Goal: Task Accomplishment & Management: Manage account settings

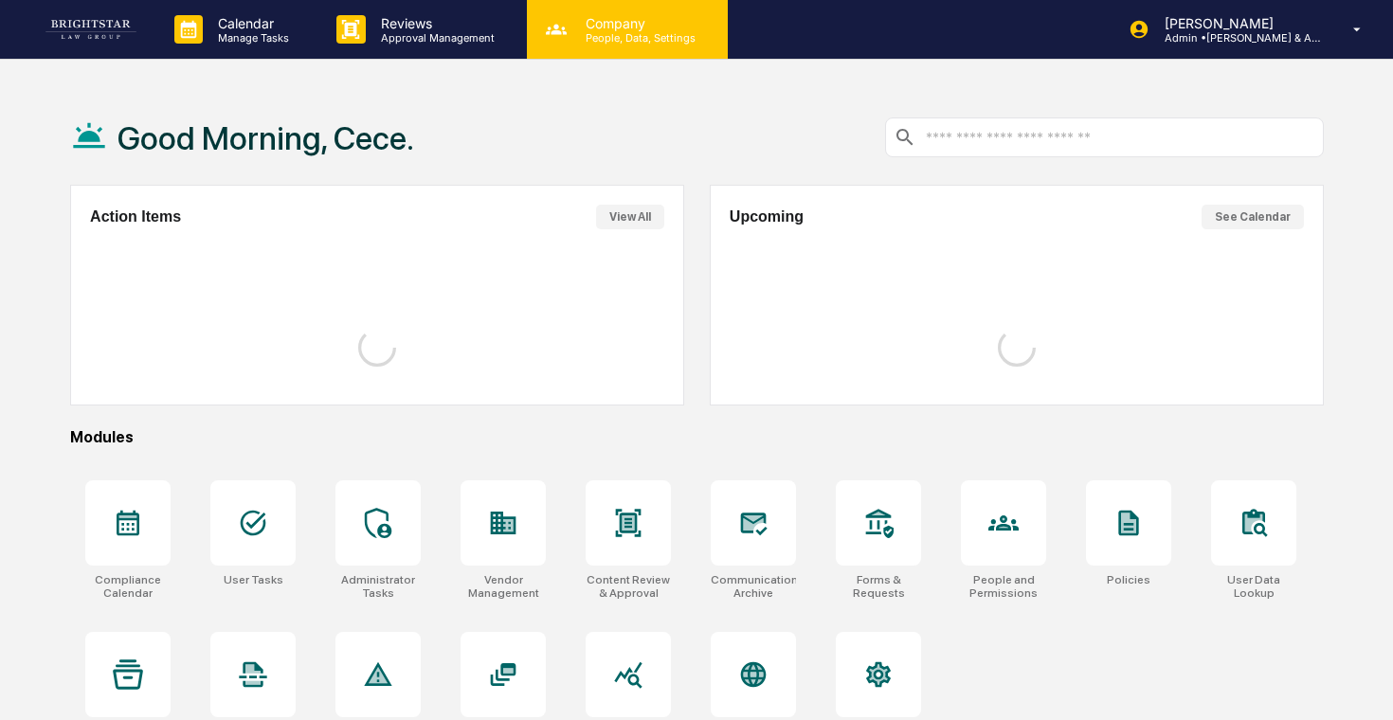
click at [597, 31] on p "People, Data, Settings" at bounding box center [637, 37] width 135 height 13
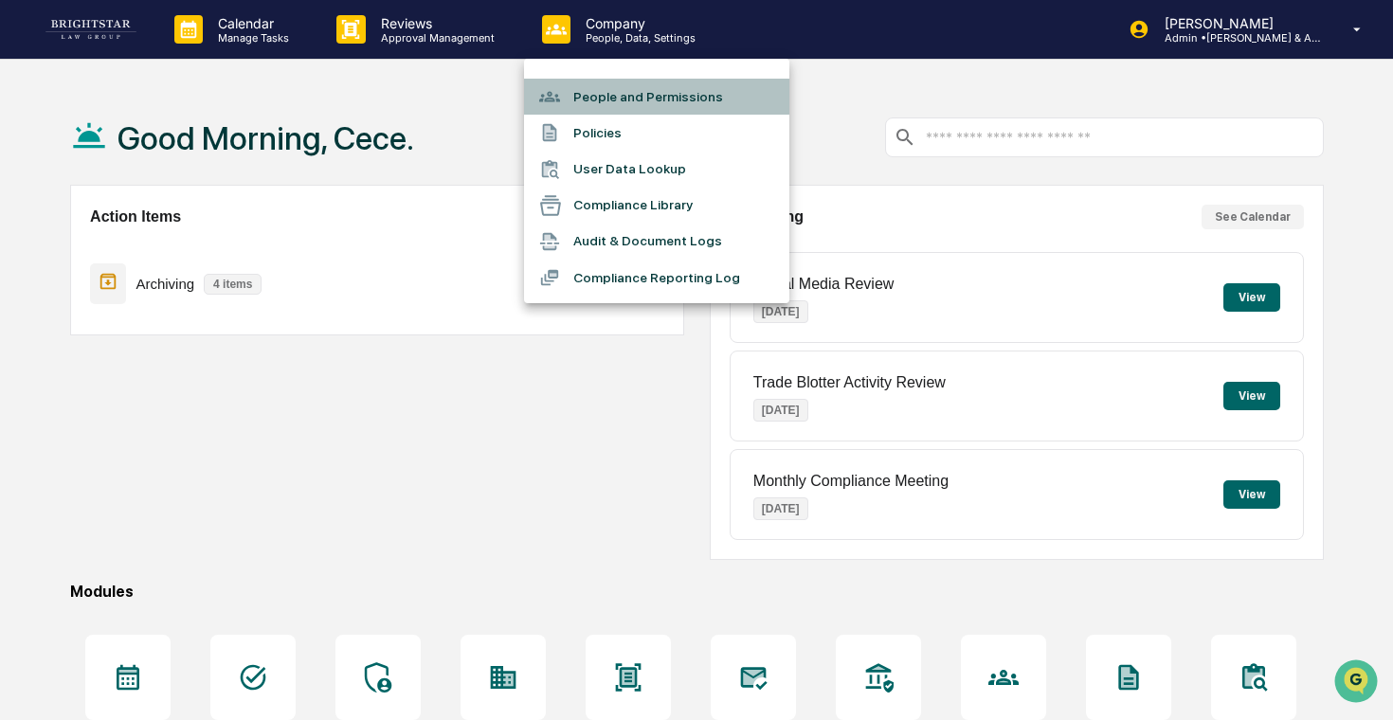
click at [614, 85] on li "People and Permissions" at bounding box center [656, 97] width 265 height 36
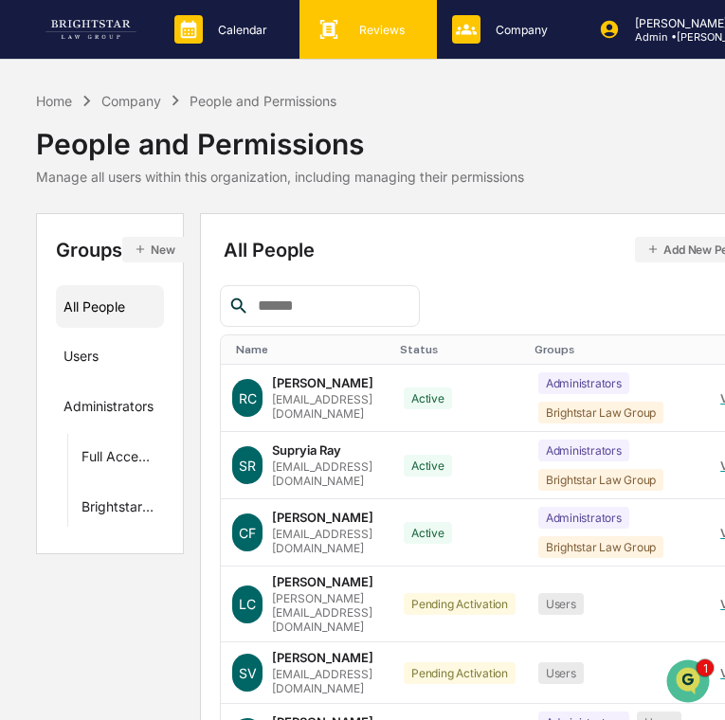
click at [325, 38] on icon at bounding box center [329, 29] width 28 height 28
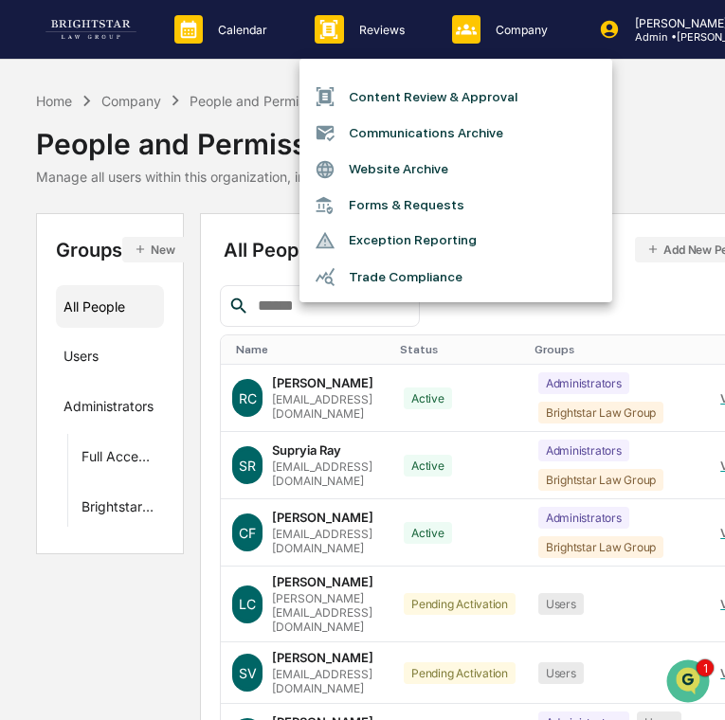
click at [268, 21] on div at bounding box center [362, 360] width 725 height 720
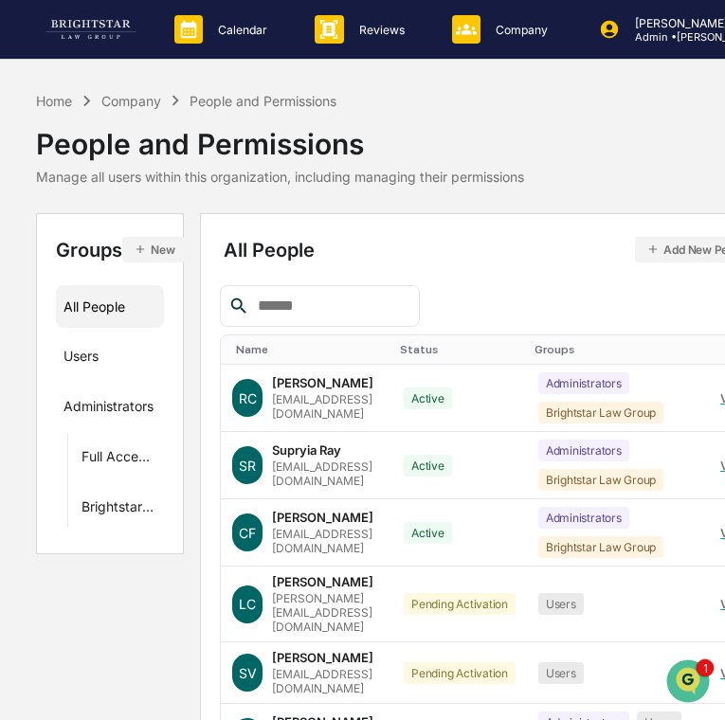
click at [262, 45] on div "Calendar Manage Tasks" at bounding box center [229, 29] width 140 height 59
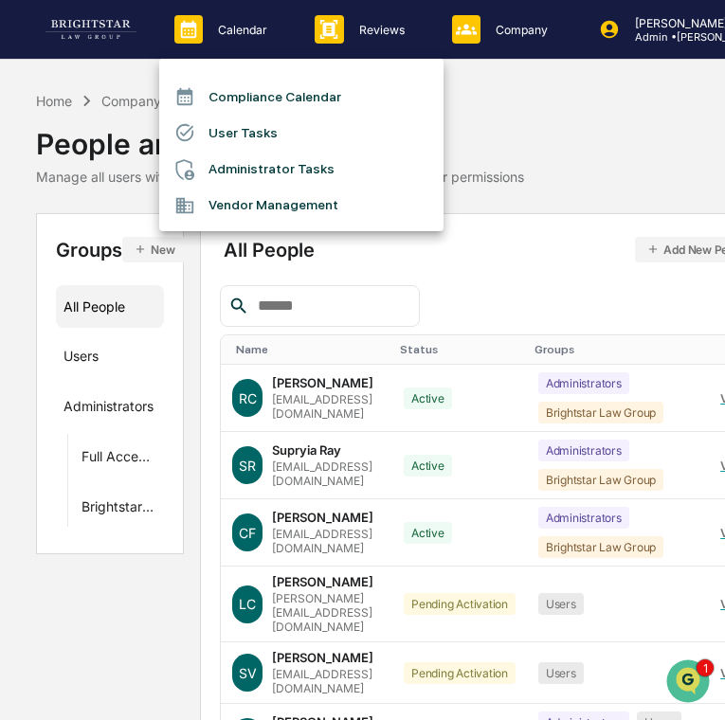
click at [295, 172] on li "Administrator Tasks" at bounding box center [301, 170] width 284 height 36
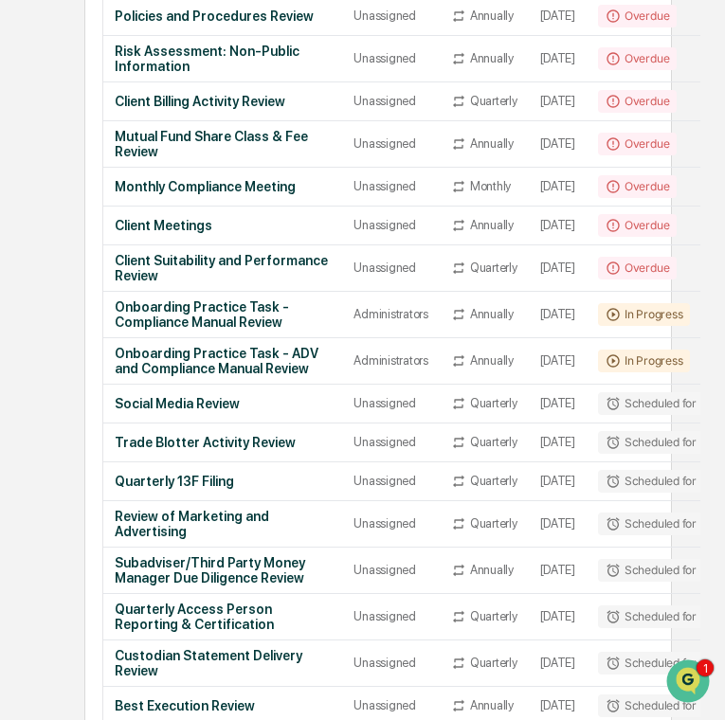
scroll to position [0, 157]
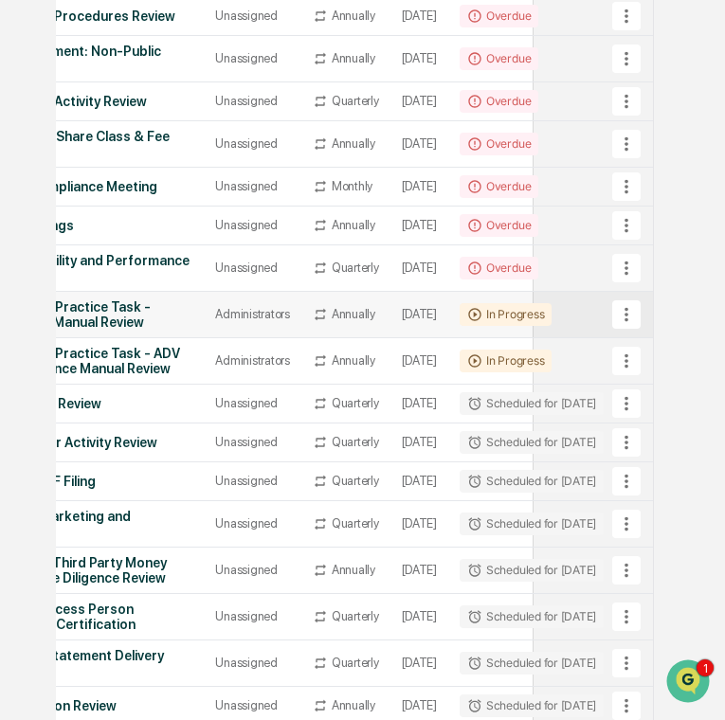
click at [637, 325] on icon at bounding box center [626, 314] width 21 height 21
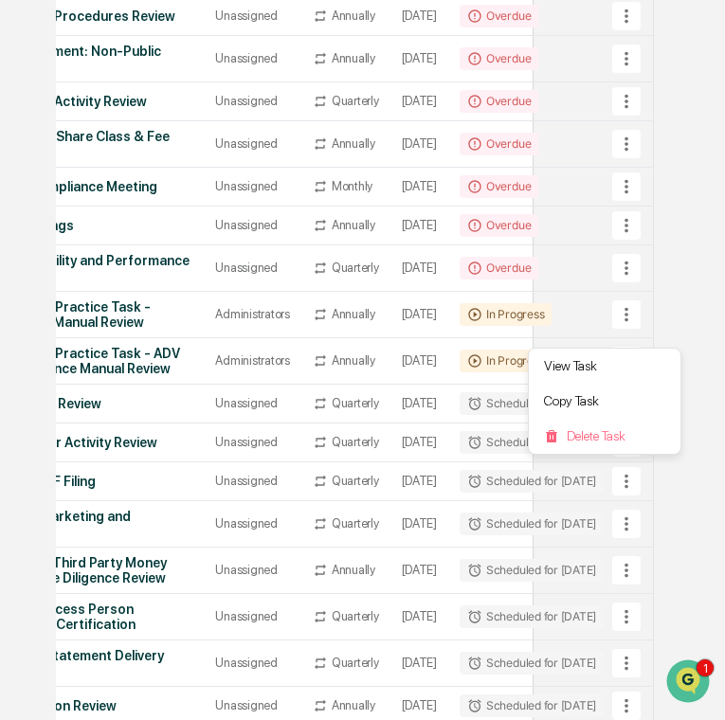
click at [670, 335] on div at bounding box center [362, 360] width 725 height 720
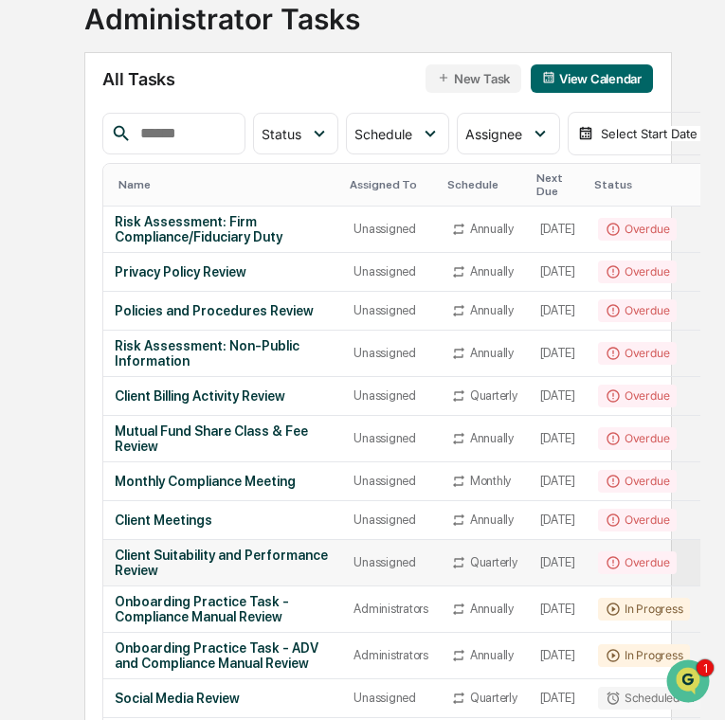
scroll to position [0, 0]
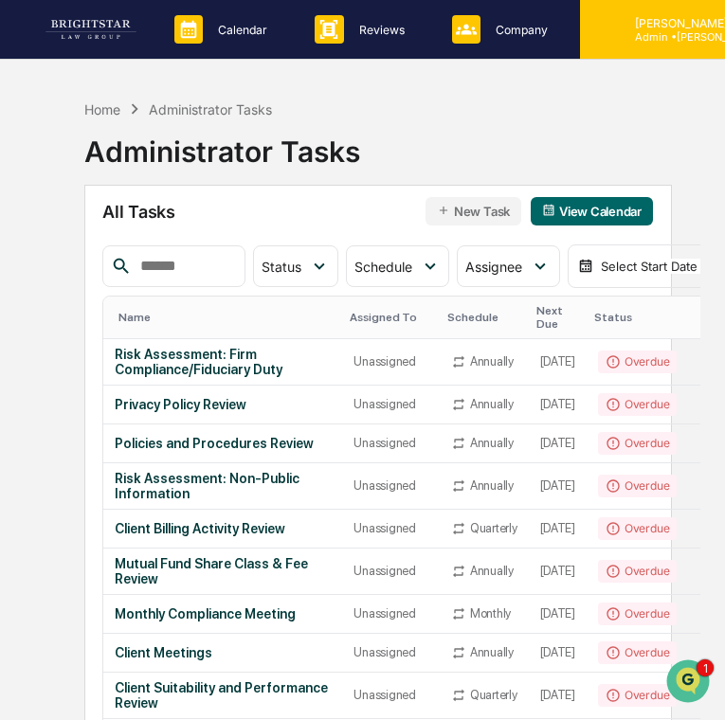
click at [680, 40] on p "Admin • [PERSON_NAME] & Associates" at bounding box center [708, 36] width 176 height 13
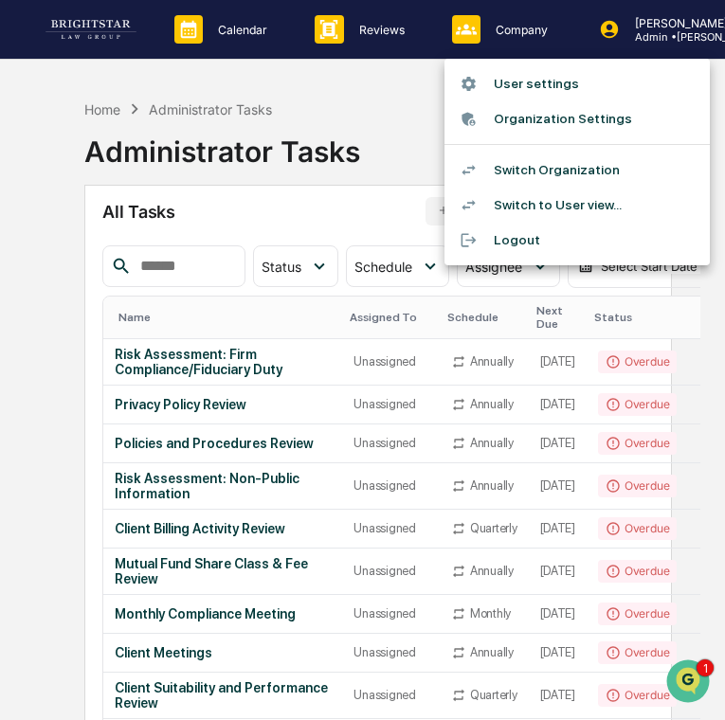
click at [663, 30] on div at bounding box center [362, 360] width 725 height 720
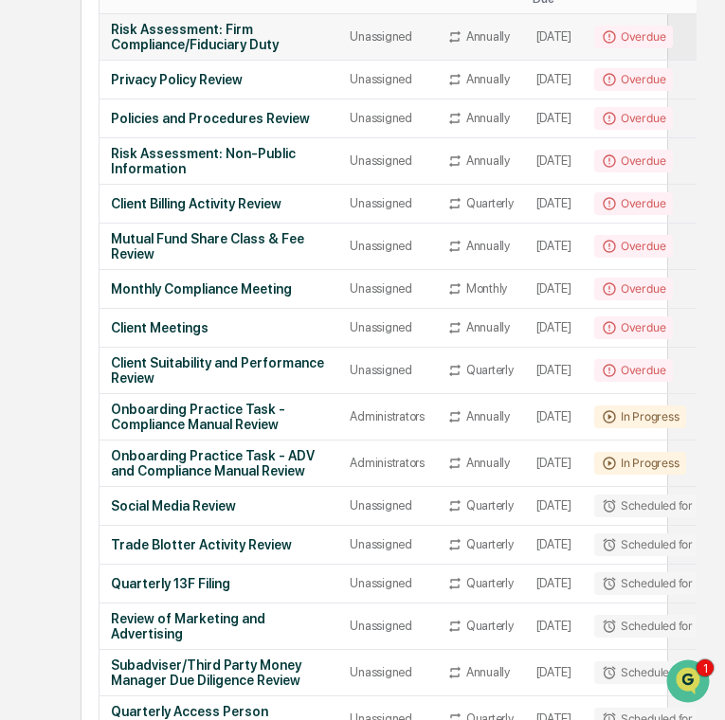
scroll to position [0, 4]
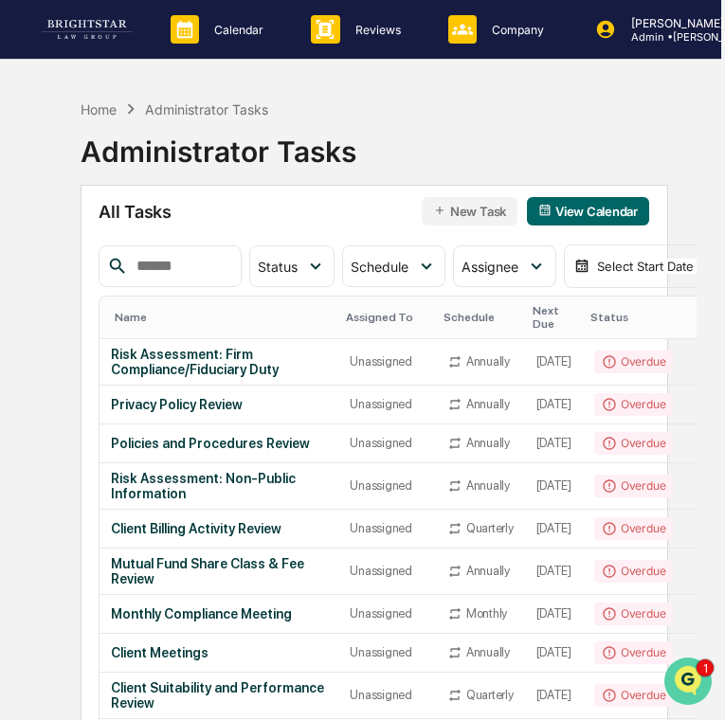
click at [689, 684] on icon "Open customer support" at bounding box center [687, 704] width 47 height 47
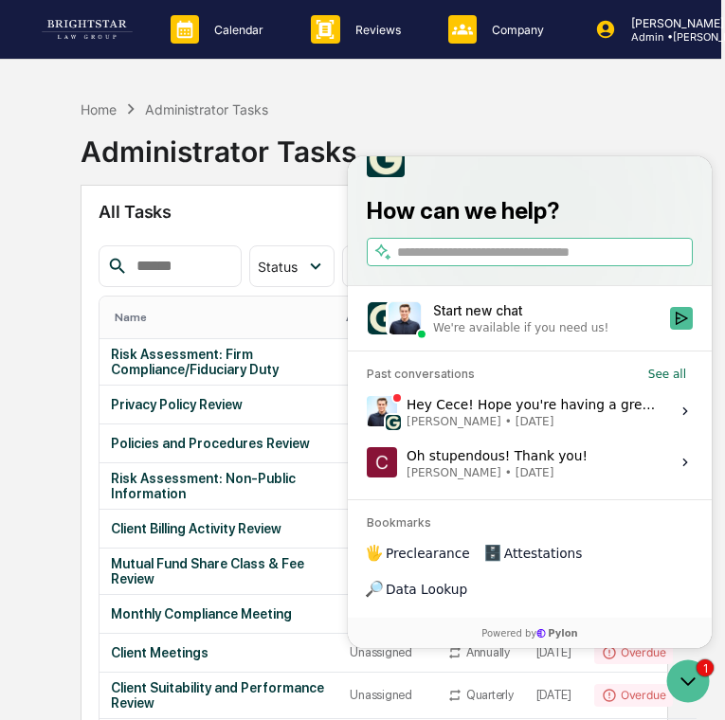
click at [556, 429] on div "Hey Cece! Hope you're having a great week. Wanted to let you know that we have …" at bounding box center [532, 411] width 252 height 36
click at [367, 412] on button "View issue" at bounding box center [366, 411] width 1 height 1
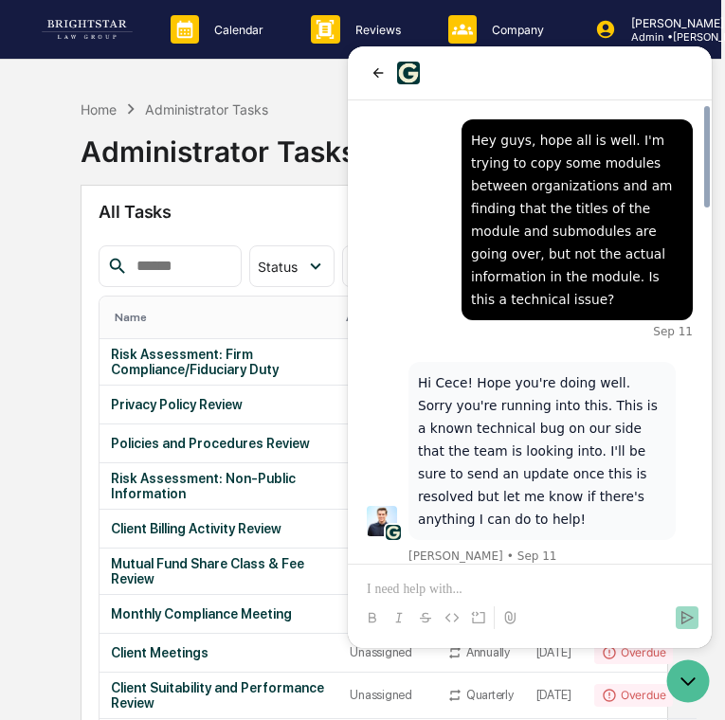
scroll to position [1599, 0]
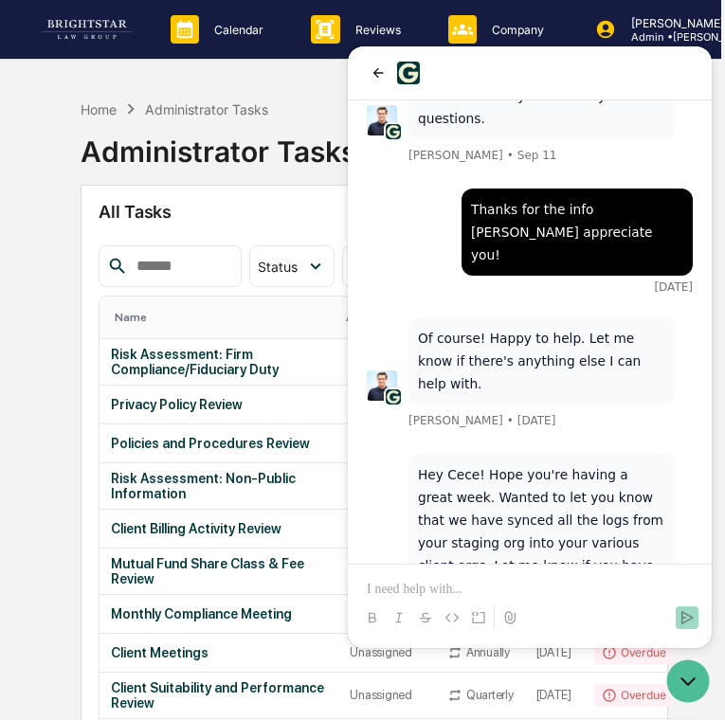
click at [526, 584] on p at bounding box center [530, 589] width 326 height 19
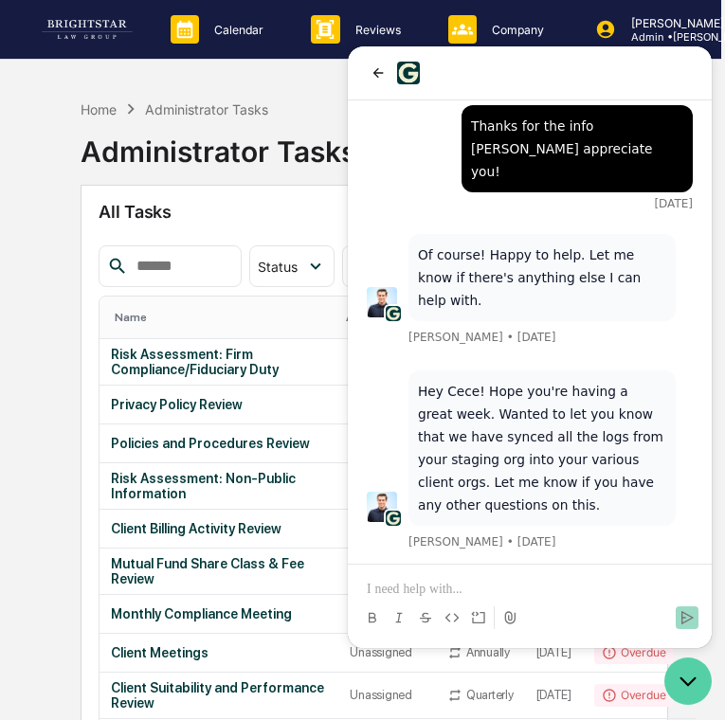
click at [698, 685] on icon "Open customer support" at bounding box center [687, 681] width 47 height 47
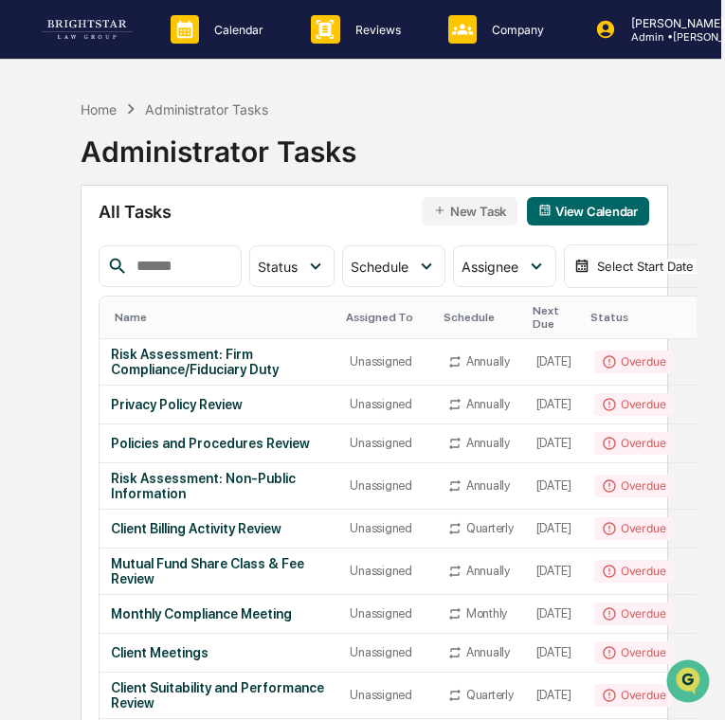
click at [697, 673] on img "Open customer support" at bounding box center [687, 681] width 47 height 38
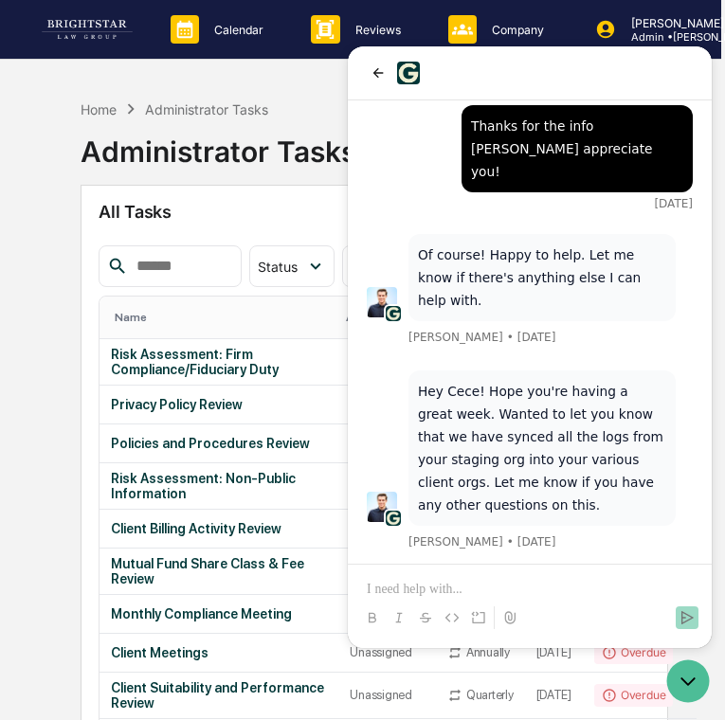
click at [570, 586] on p at bounding box center [530, 589] width 326 height 19
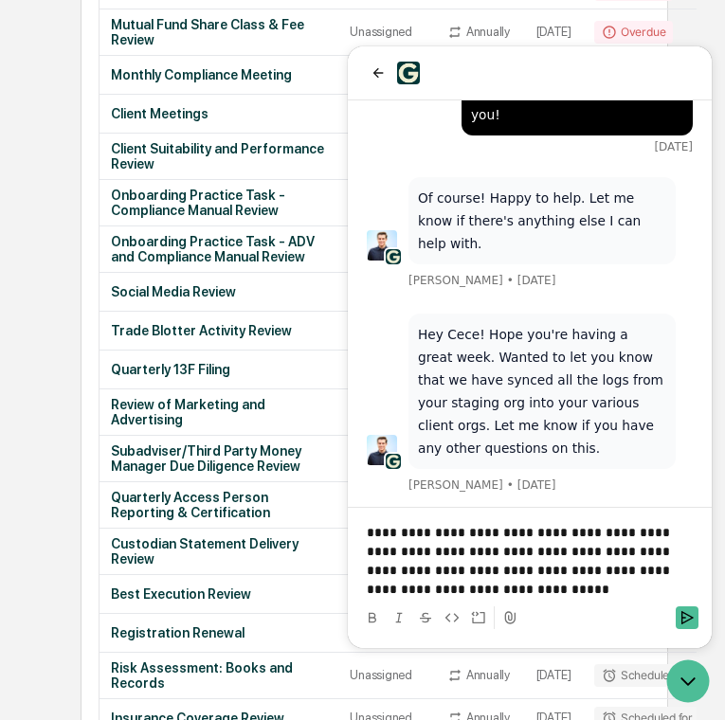
scroll to position [1845, 0]
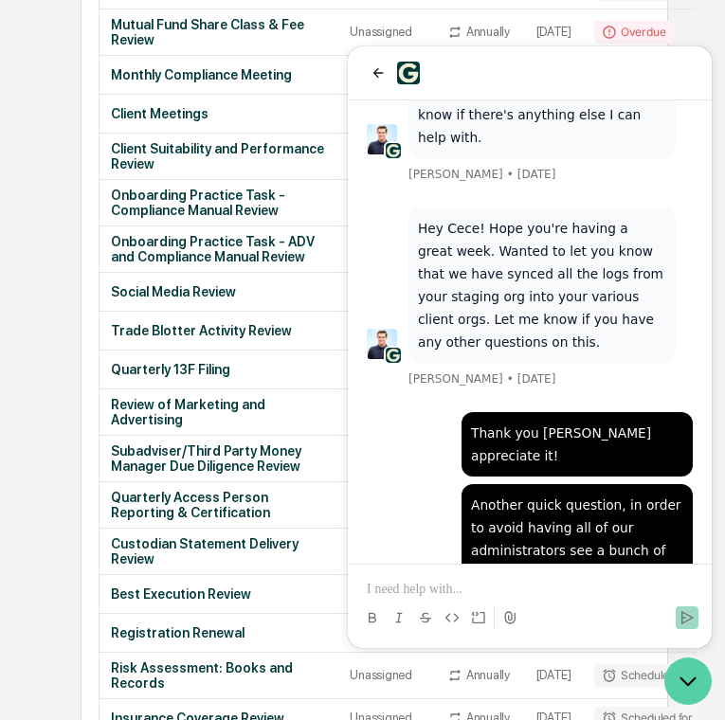
click at [693, 680] on icon "Open customer support" at bounding box center [688, 681] width 14 height 7
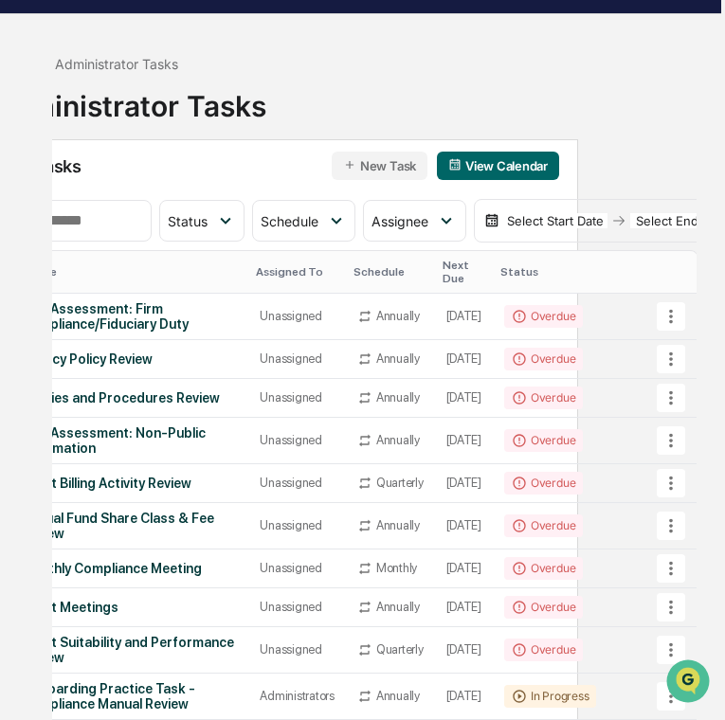
scroll to position [0, 157]
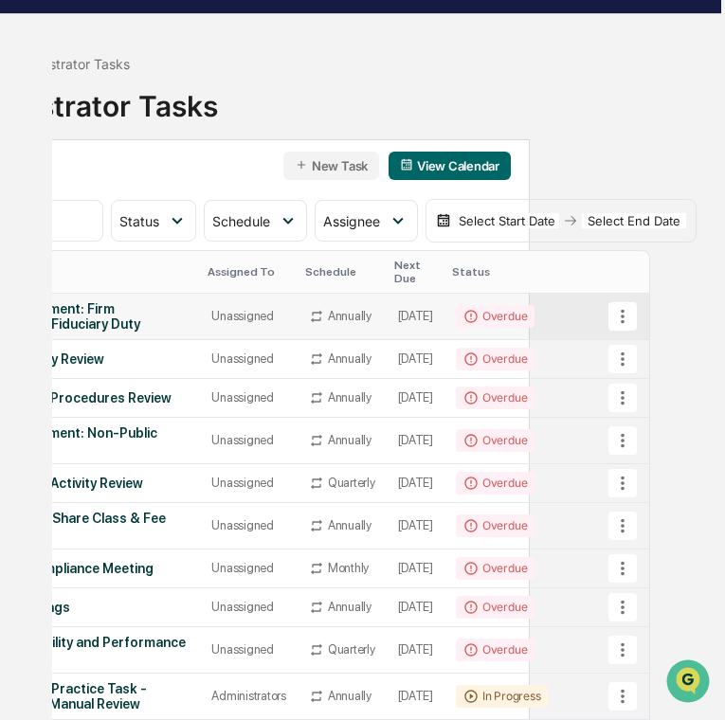
click at [633, 306] on icon at bounding box center [622, 316] width 21 height 21
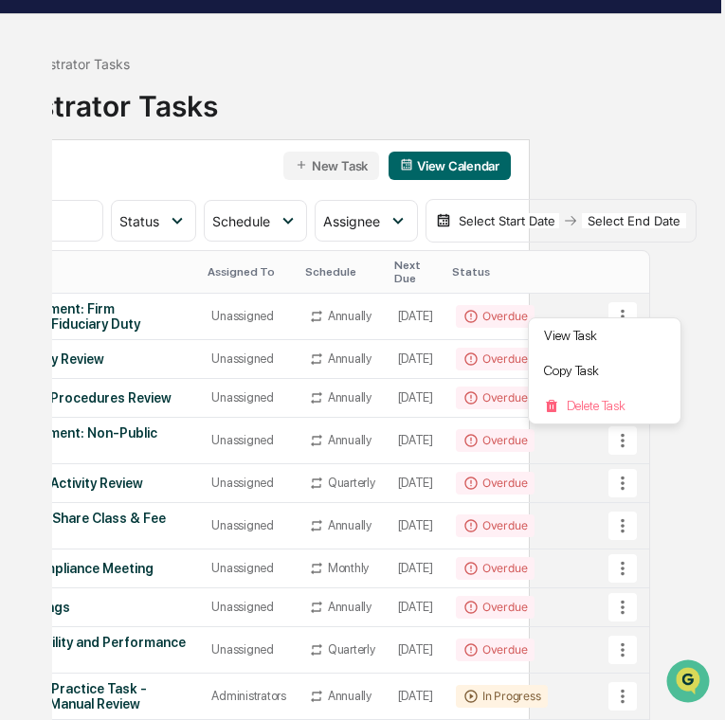
click at [673, 293] on div at bounding box center [362, 360] width 725 height 720
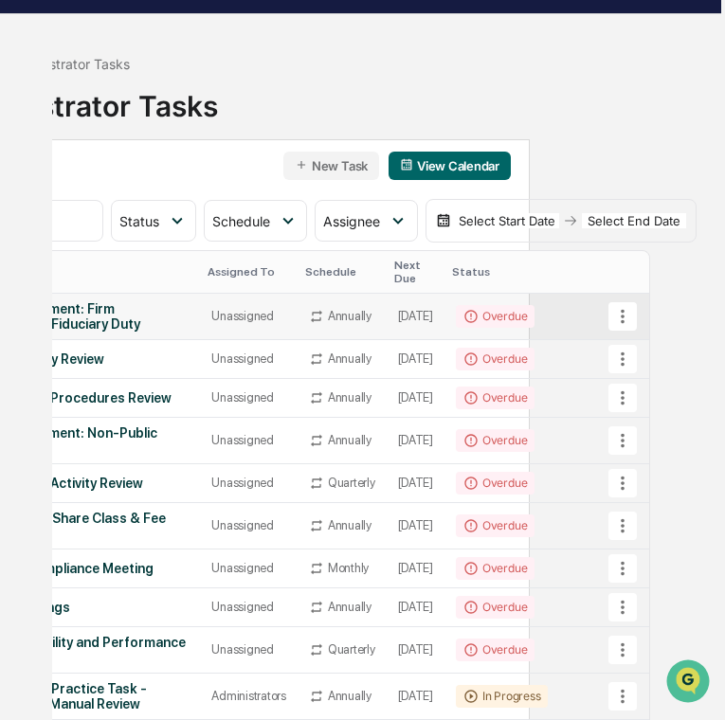
click at [611, 314] on td "Overdue" at bounding box center [527, 317] width 167 height 46
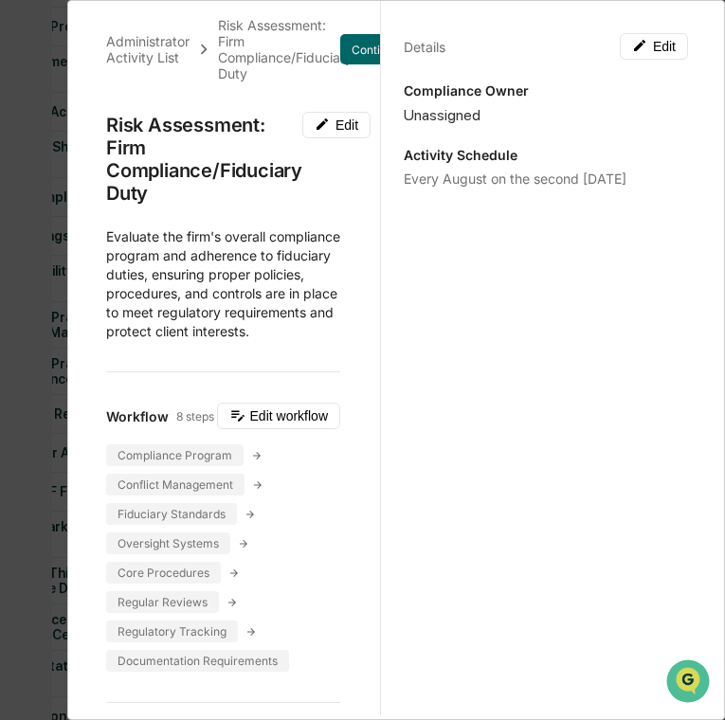
scroll to position [0, 0]
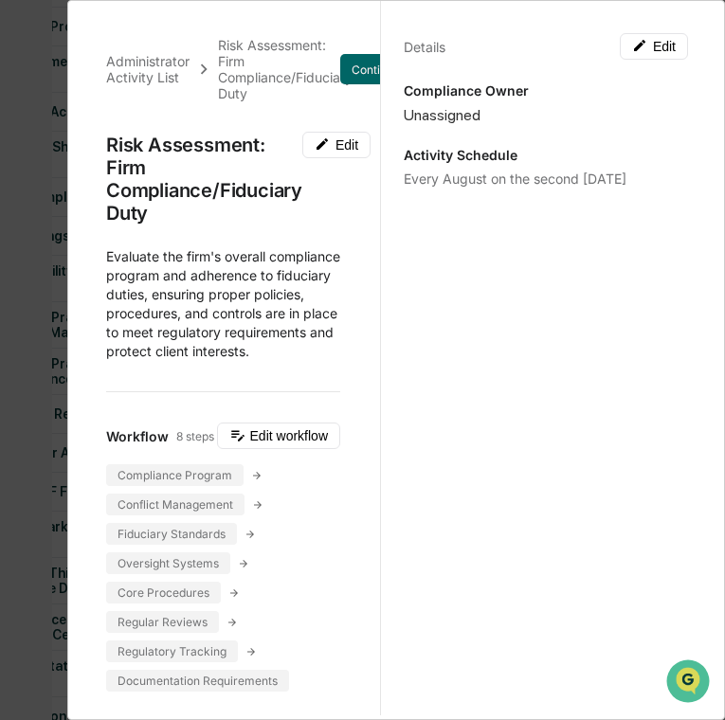
click at [23, 262] on div "Administrator Activity List Risk Assessment: Firm Compliance/Fiduciary Duty Con…" at bounding box center [362, 360] width 725 height 720
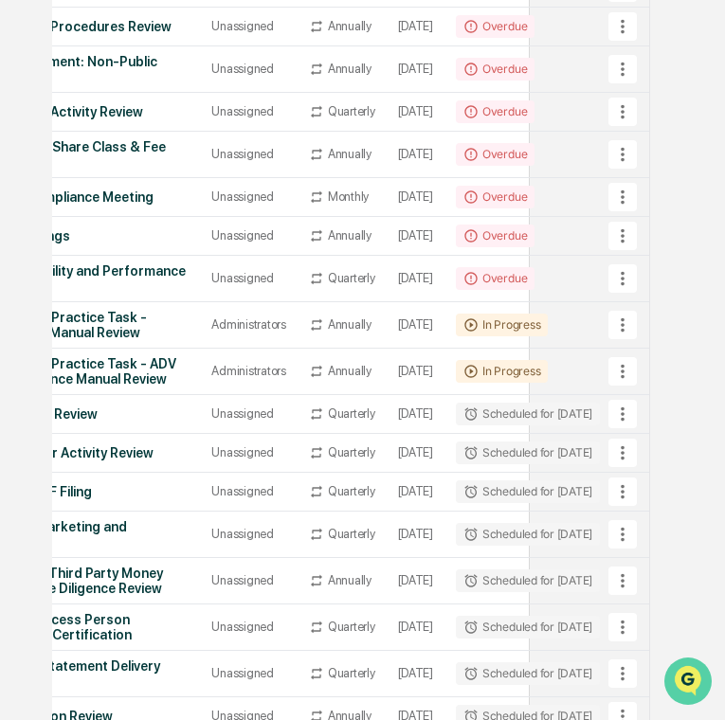
click at [681, 672] on img "Open customer support" at bounding box center [687, 681] width 47 height 38
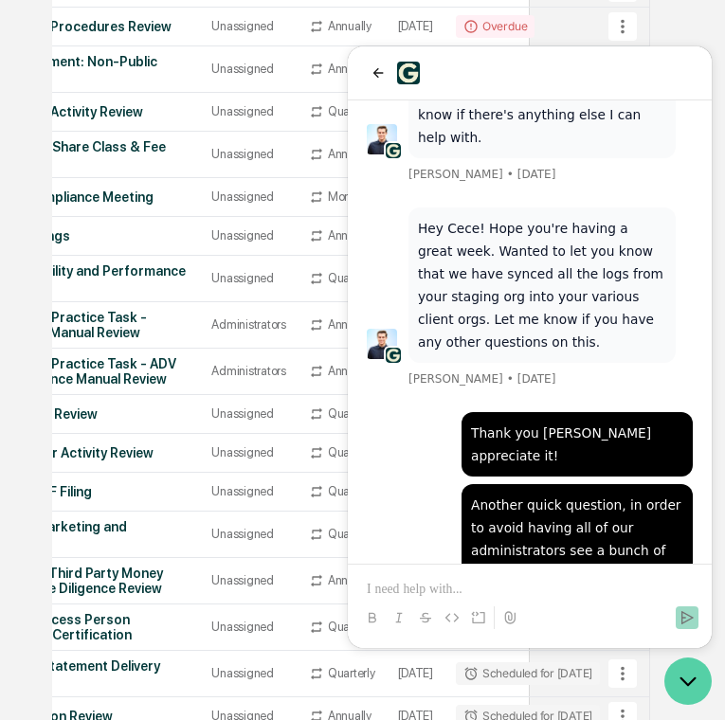
click at [689, 686] on icon "Open customer support" at bounding box center [687, 681] width 47 height 47
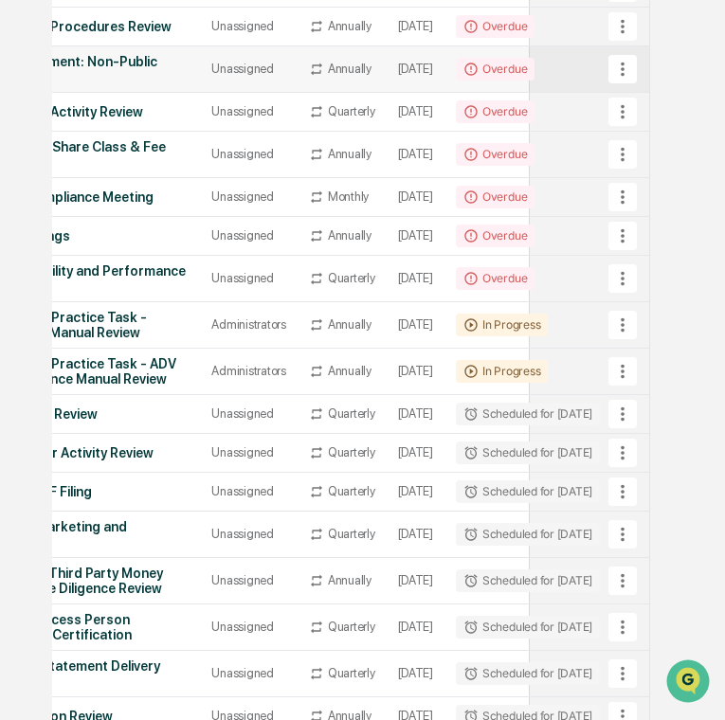
scroll to position [0, 4]
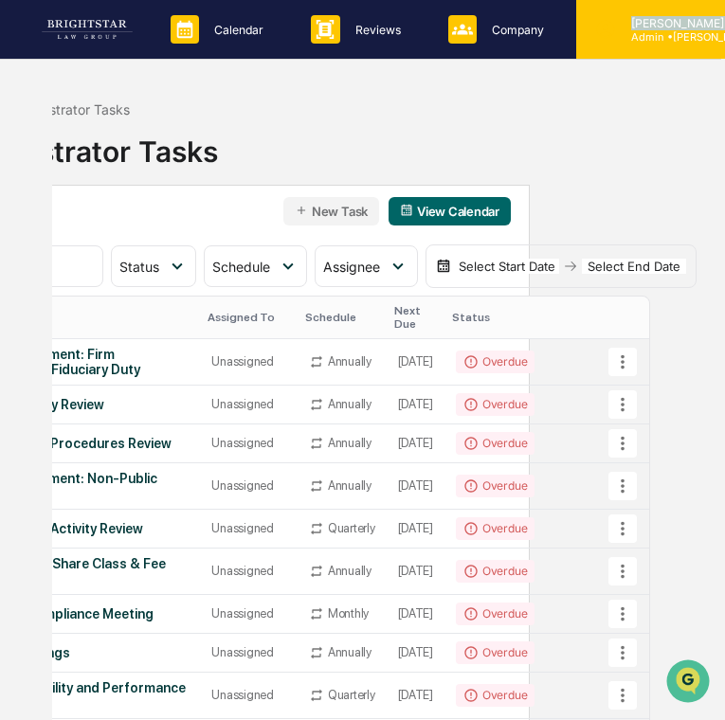
click at [621, 30] on div "[PERSON_NAME] Admin • [PERSON_NAME] & Associates" at bounding box center [704, 29] width 176 height 27
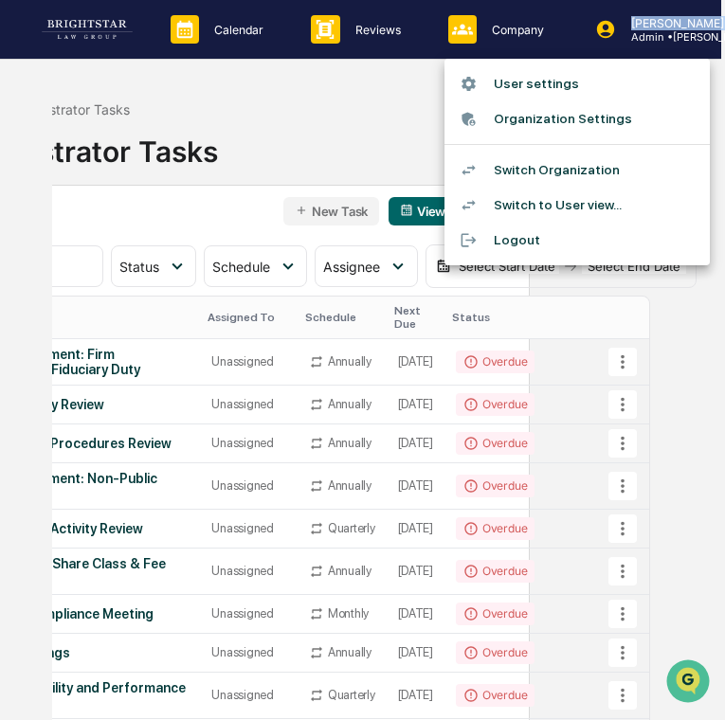
click at [623, 176] on li "Switch Organization" at bounding box center [576, 170] width 265 height 35
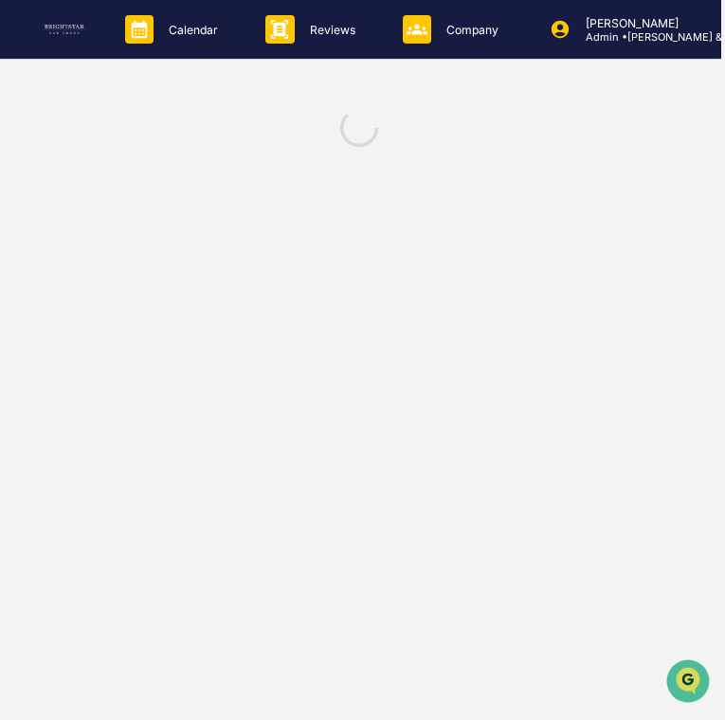
scroll to position [0, 0]
